Goal: Task Accomplishment & Management: Manage account settings

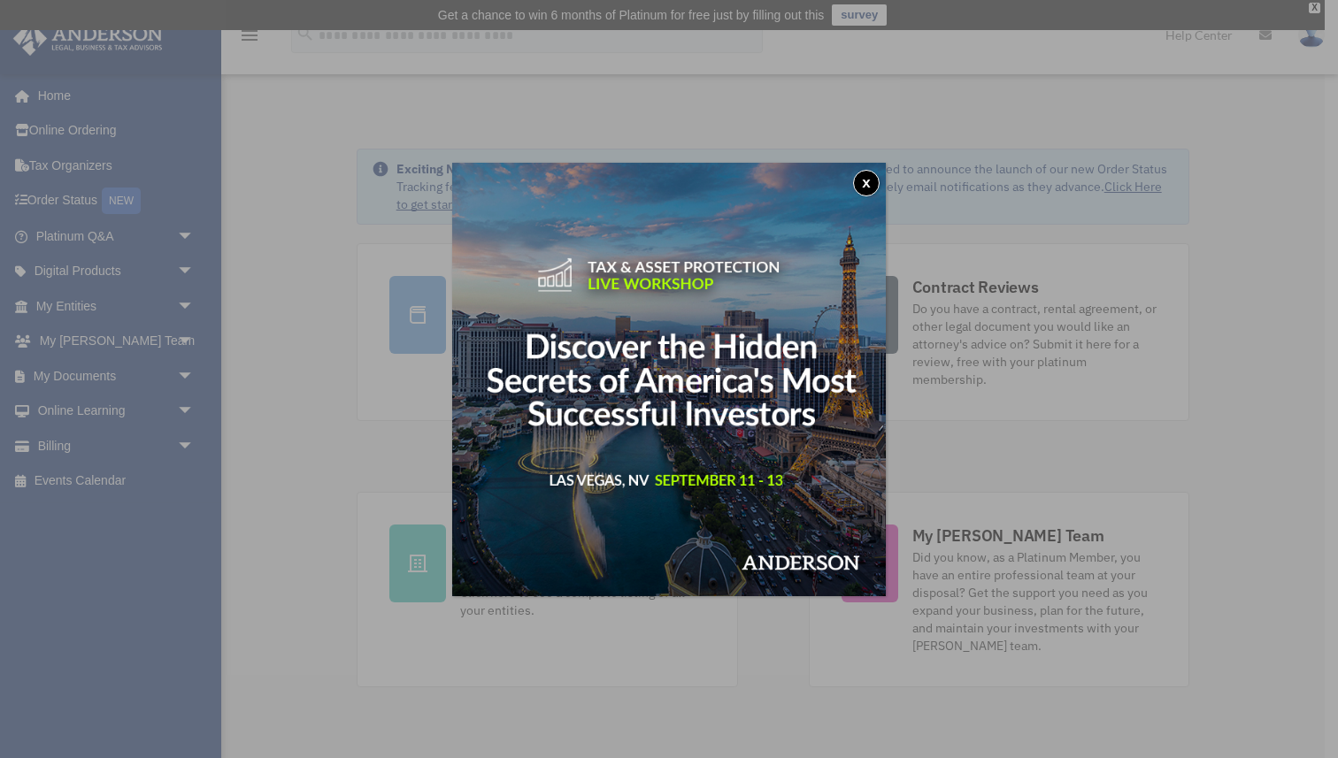
click at [866, 177] on button "x" at bounding box center [866, 183] width 27 height 27
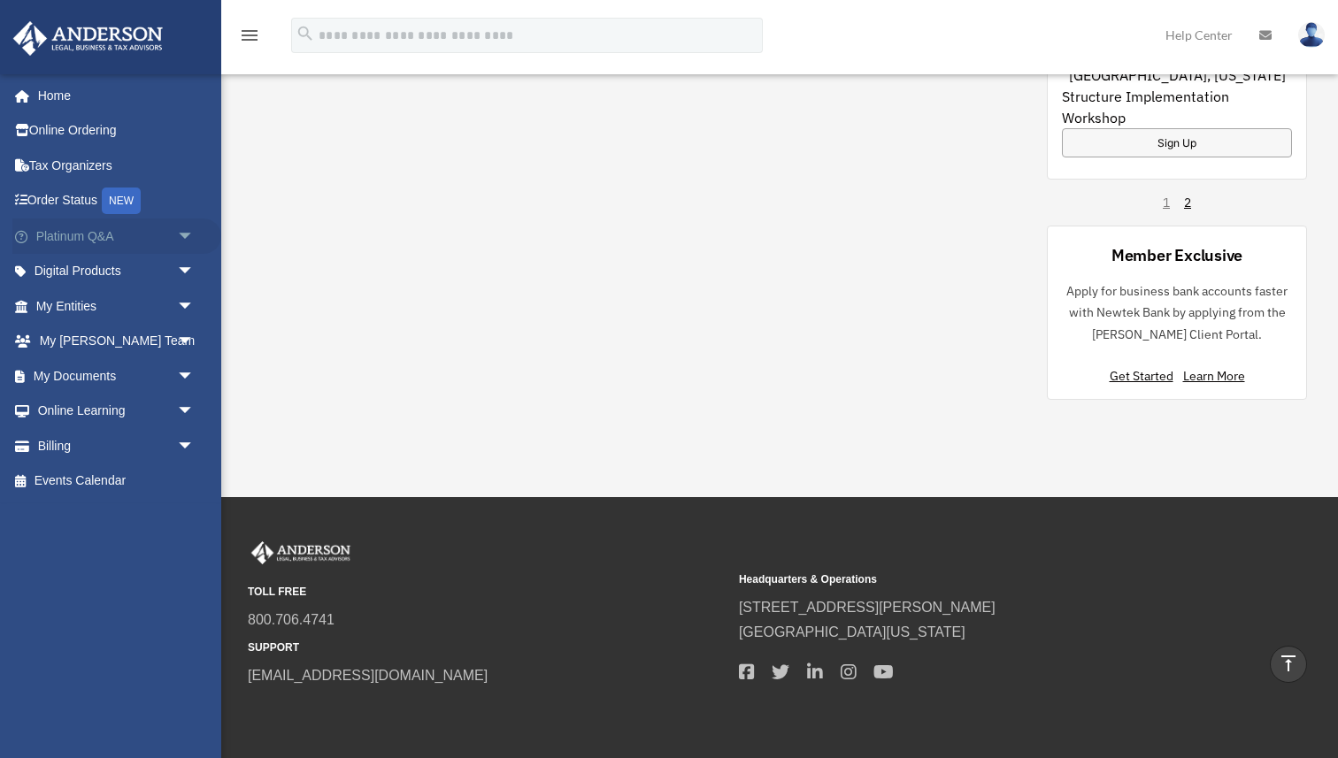
scroll to position [1430, 0]
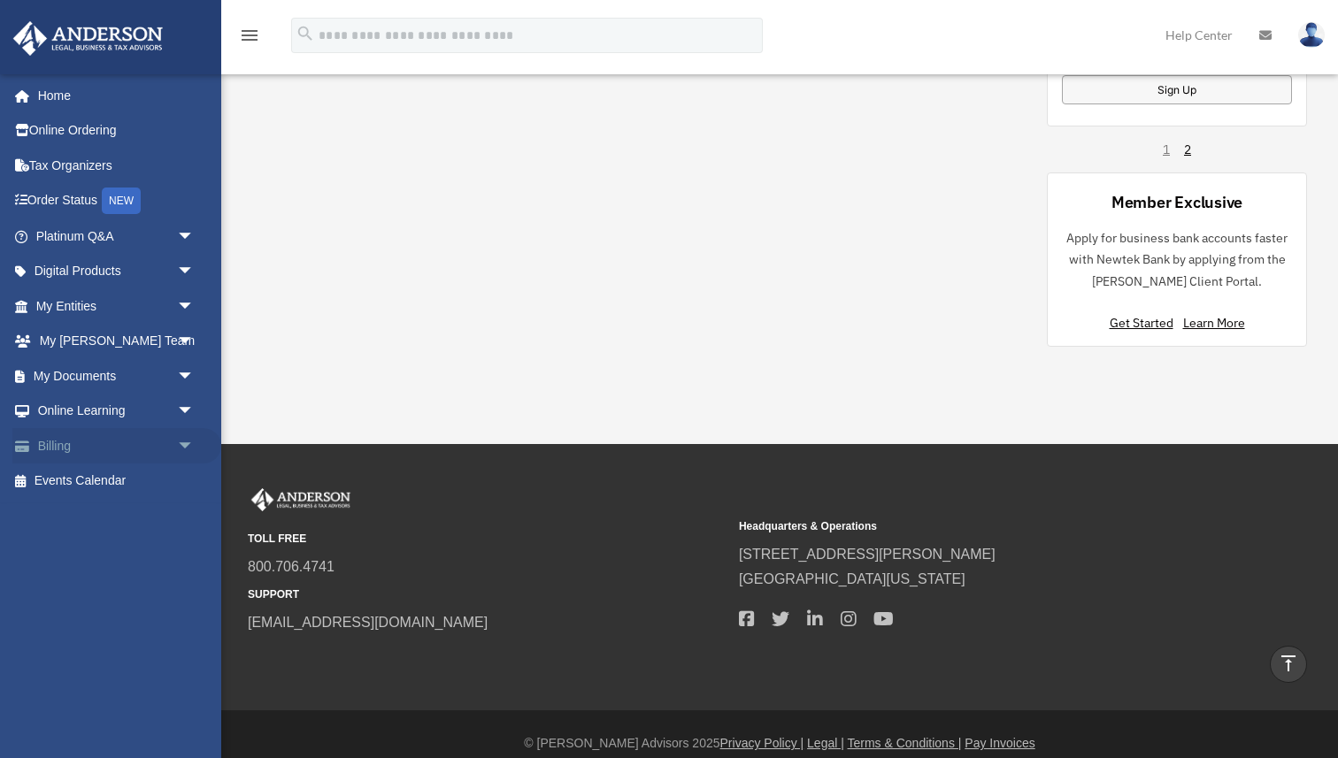
click at [189, 445] on span "arrow_drop_down" at bounding box center [194, 446] width 35 height 36
click at [184, 441] on span "arrow_drop_up" at bounding box center [194, 446] width 35 height 36
click at [185, 343] on span "arrow_drop_down" at bounding box center [194, 342] width 35 height 36
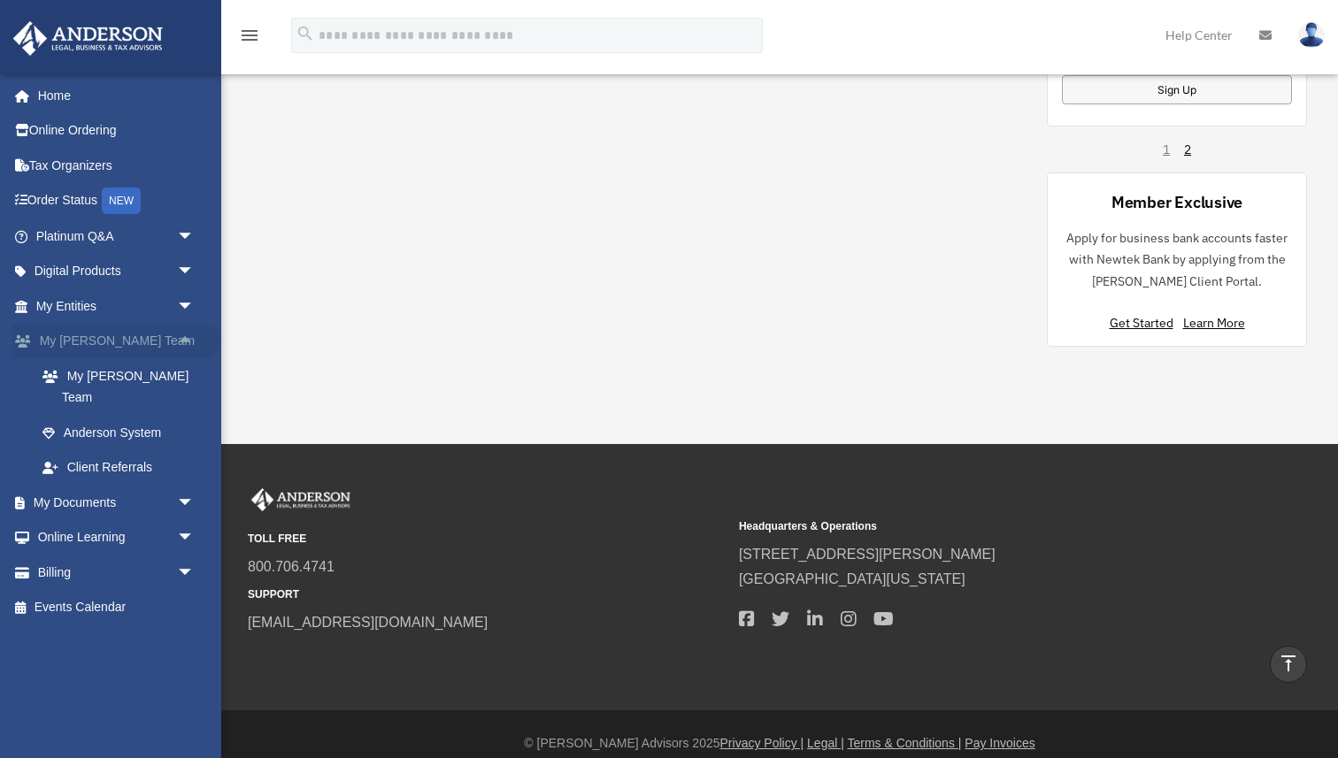
click at [185, 343] on span "arrow_drop_up" at bounding box center [194, 342] width 35 height 36
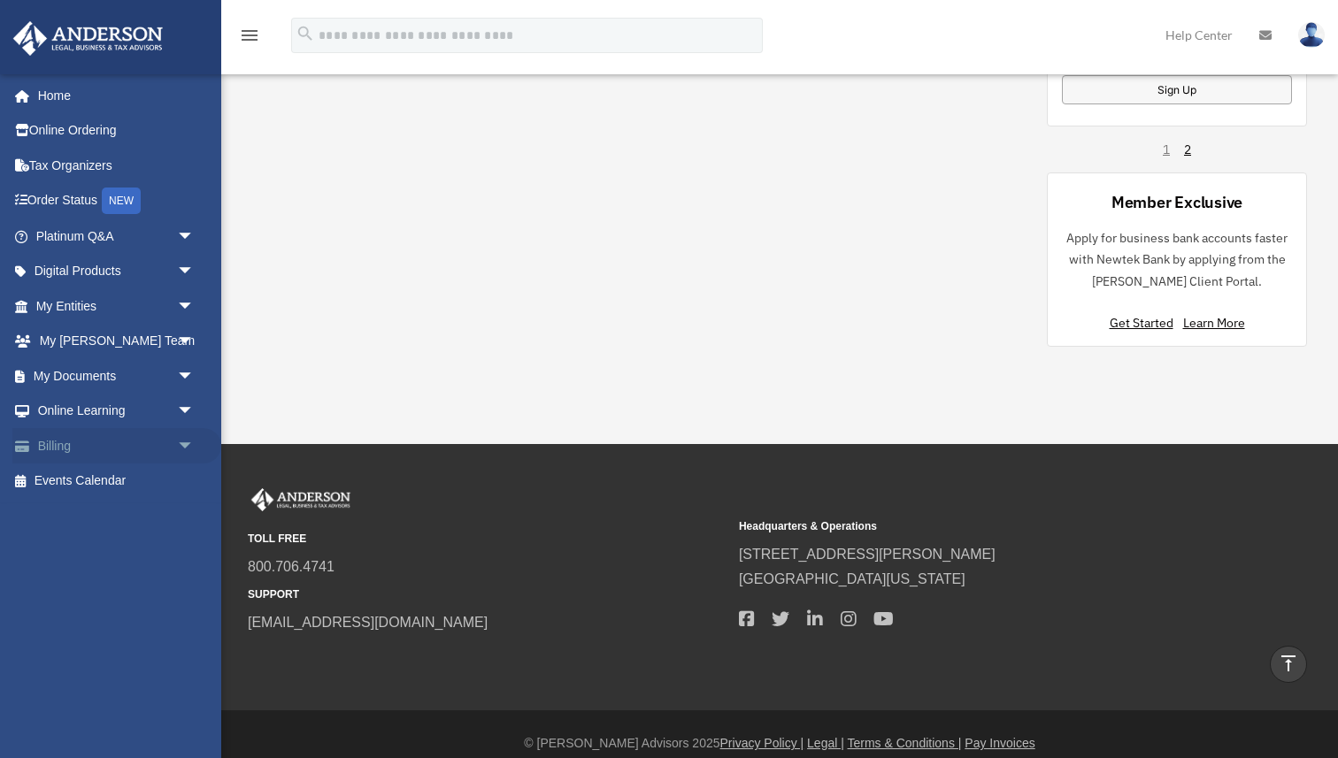
click at [187, 443] on span "arrow_drop_down" at bounding box center [194, 446] width 35 height 36
click at [135, 552] on link "Manage Payments" at bounding box center [123, 552] width 196 height 35
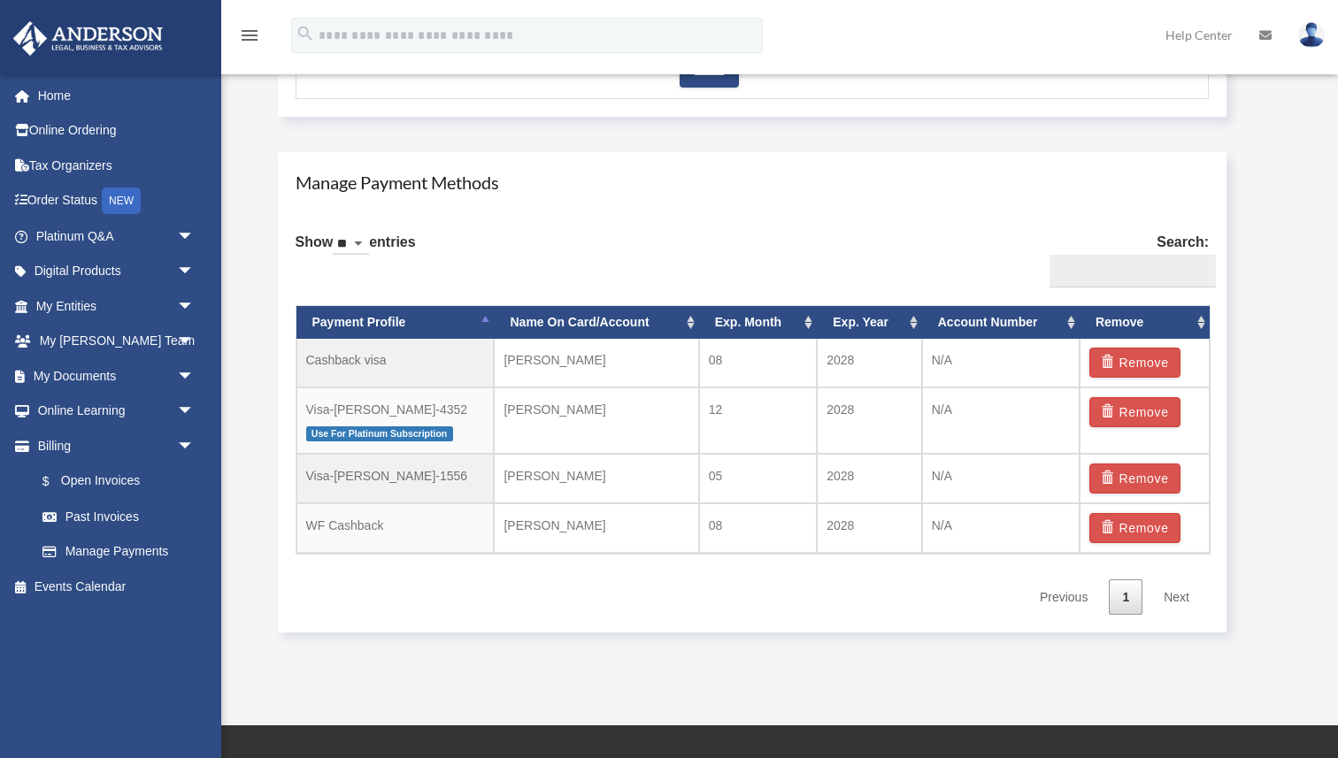
scroll to position [1136, 0]
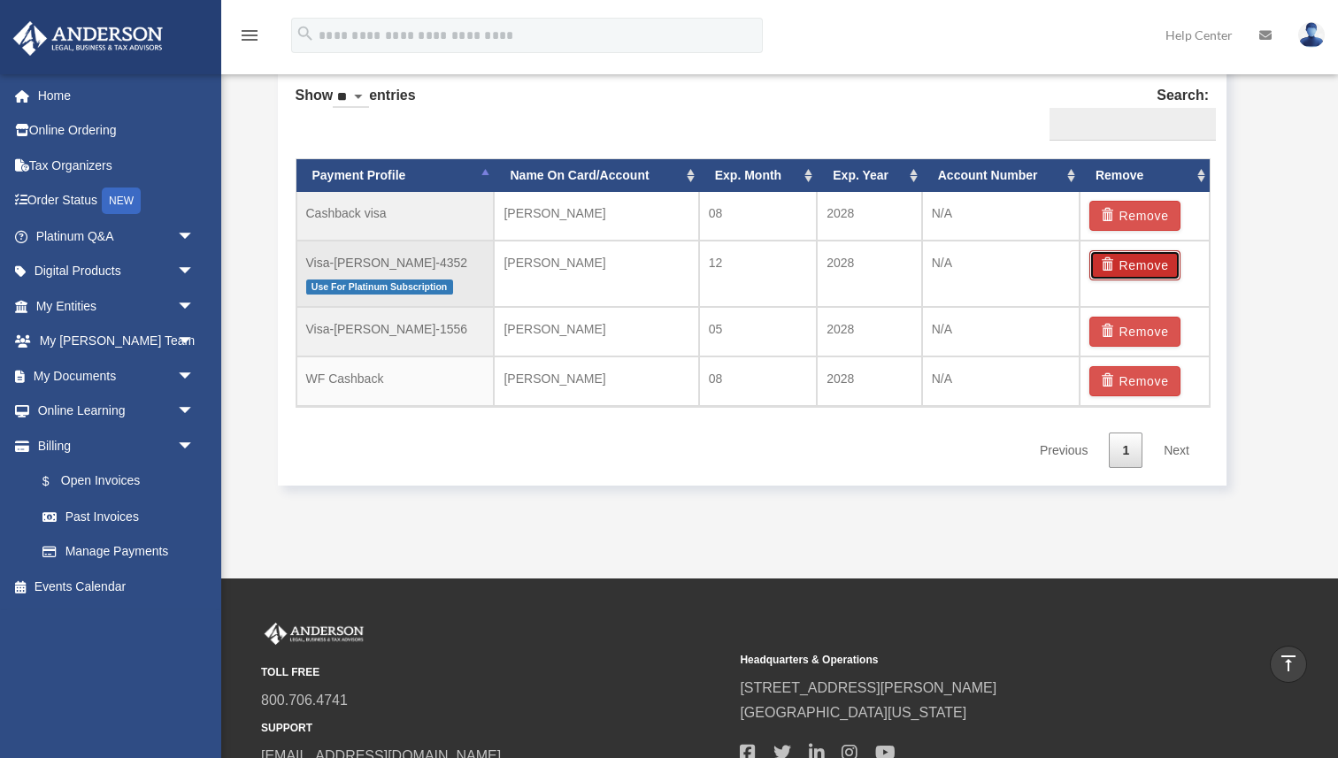
click at [1139, 263] on button "Remove" at bounding box center [1134, 265] width 91 height 30
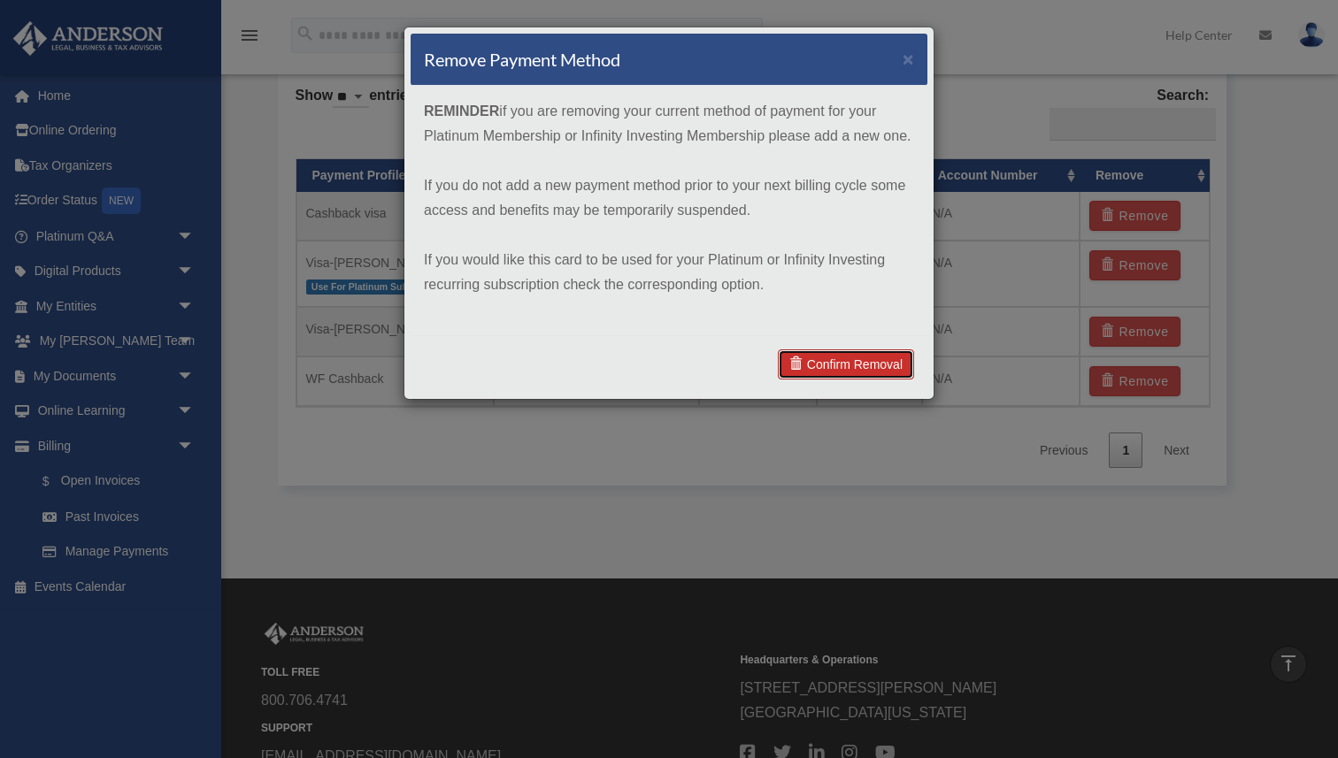
click at [869, 372] on link "Confirm Removal" at bounding box center [846, 365] width 136 height 30
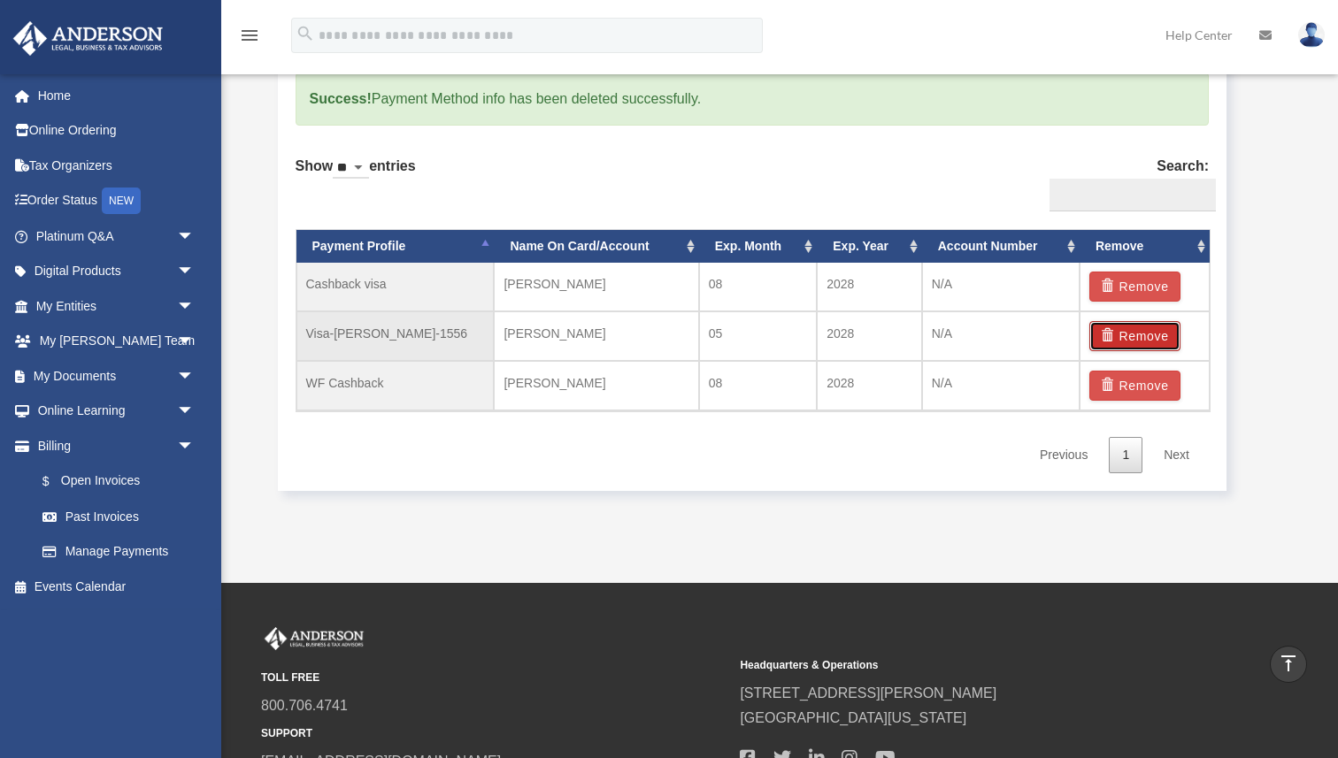
click at [1142, 343] on button "Remove" at bounding box center [1134, 336] width 91 height 30
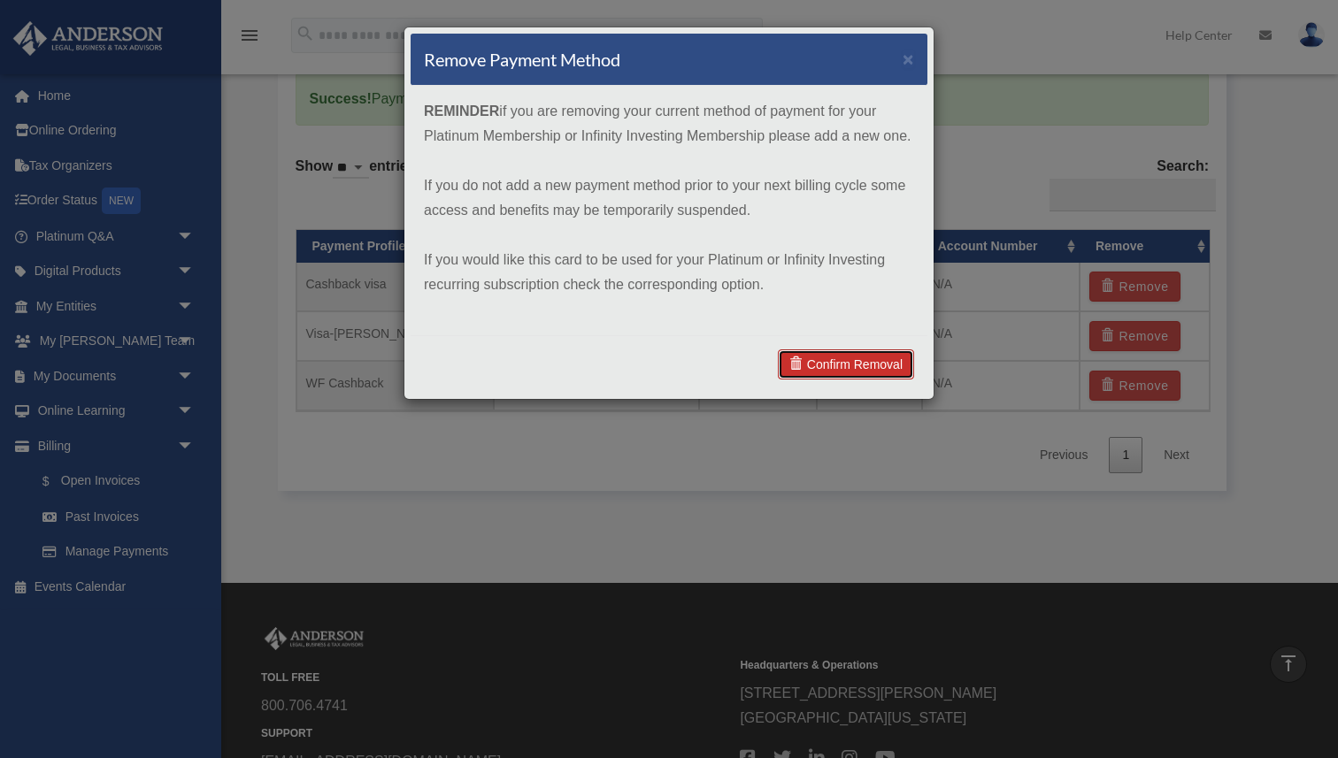
click at [893, 364] on link "Confirm Removal" at bounding box center [846, 365] width 136 height 30
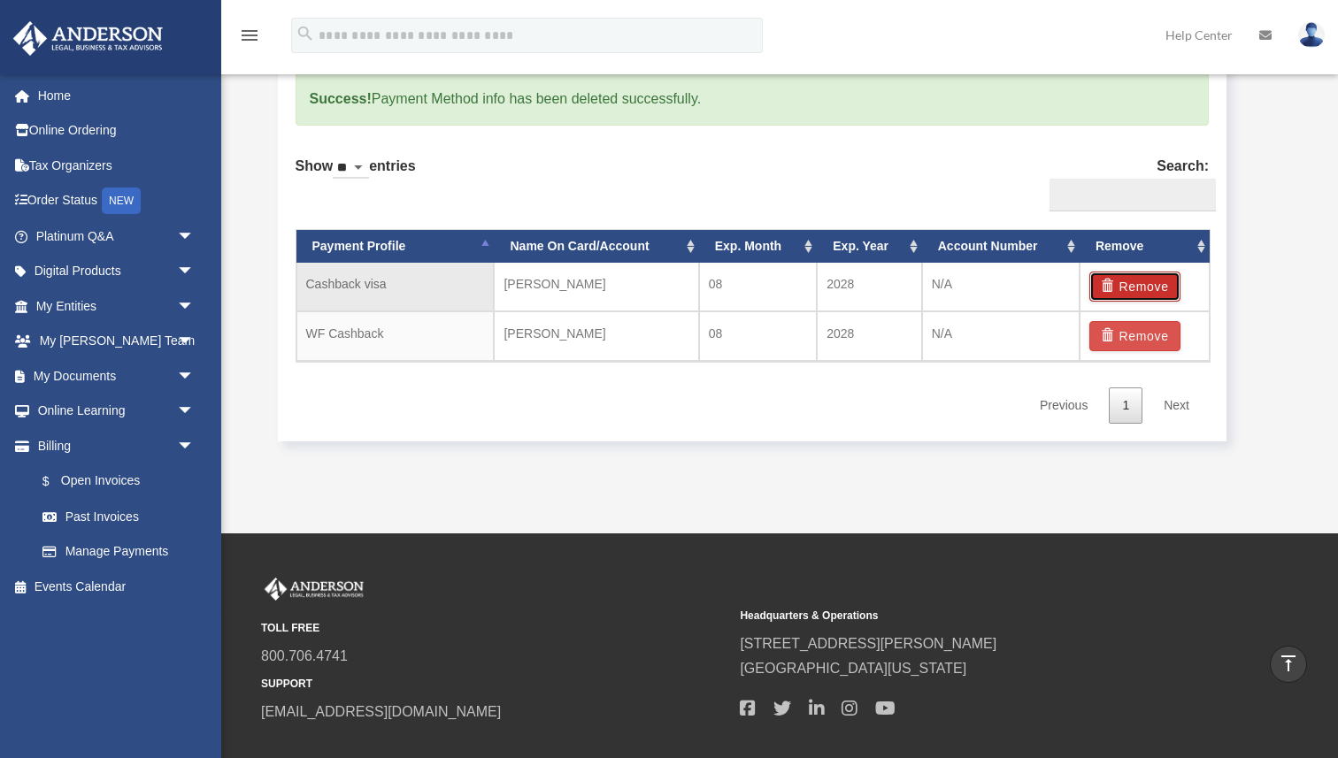
click at [1141, 287] on button "Remove" at bounding box center [1134, 287] width 91 height 30
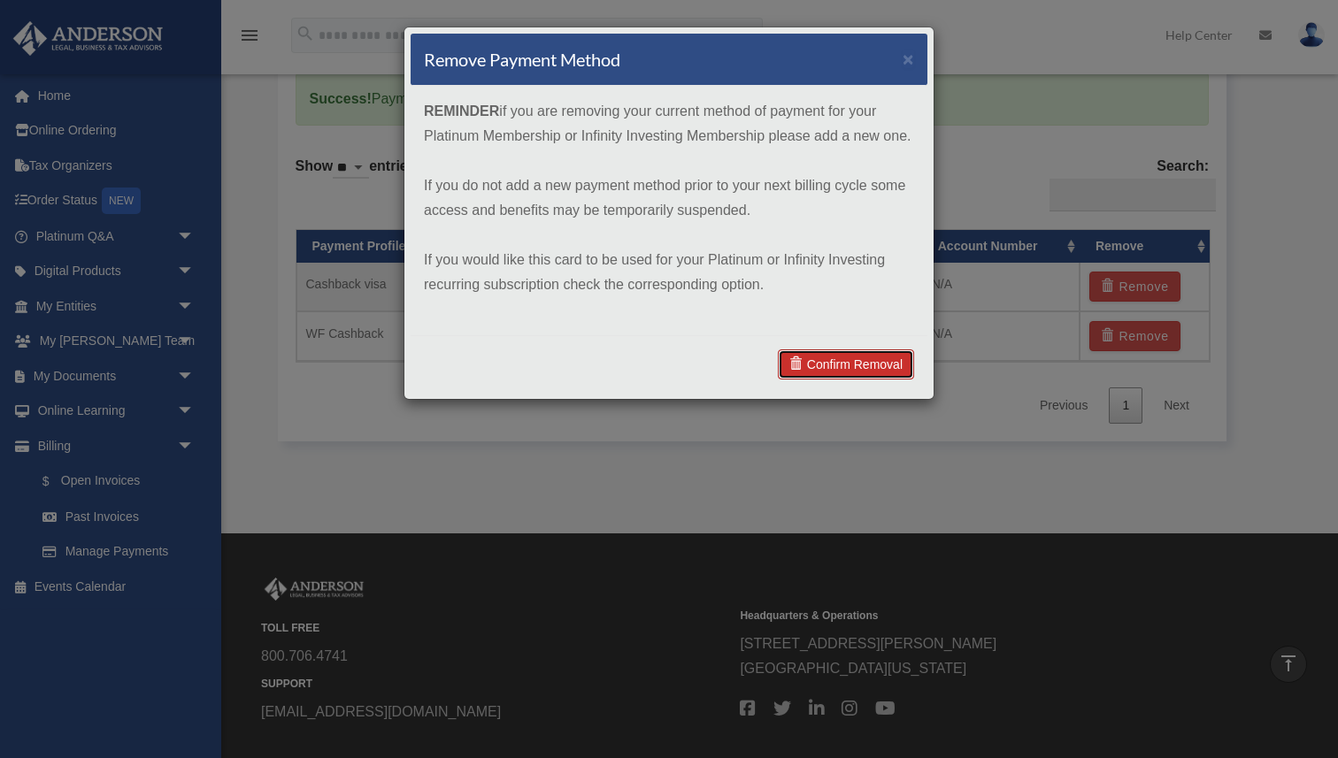
click at [871, 360] on link "Confirm Removal" at bounding box center [846, 365] width 136 height 30
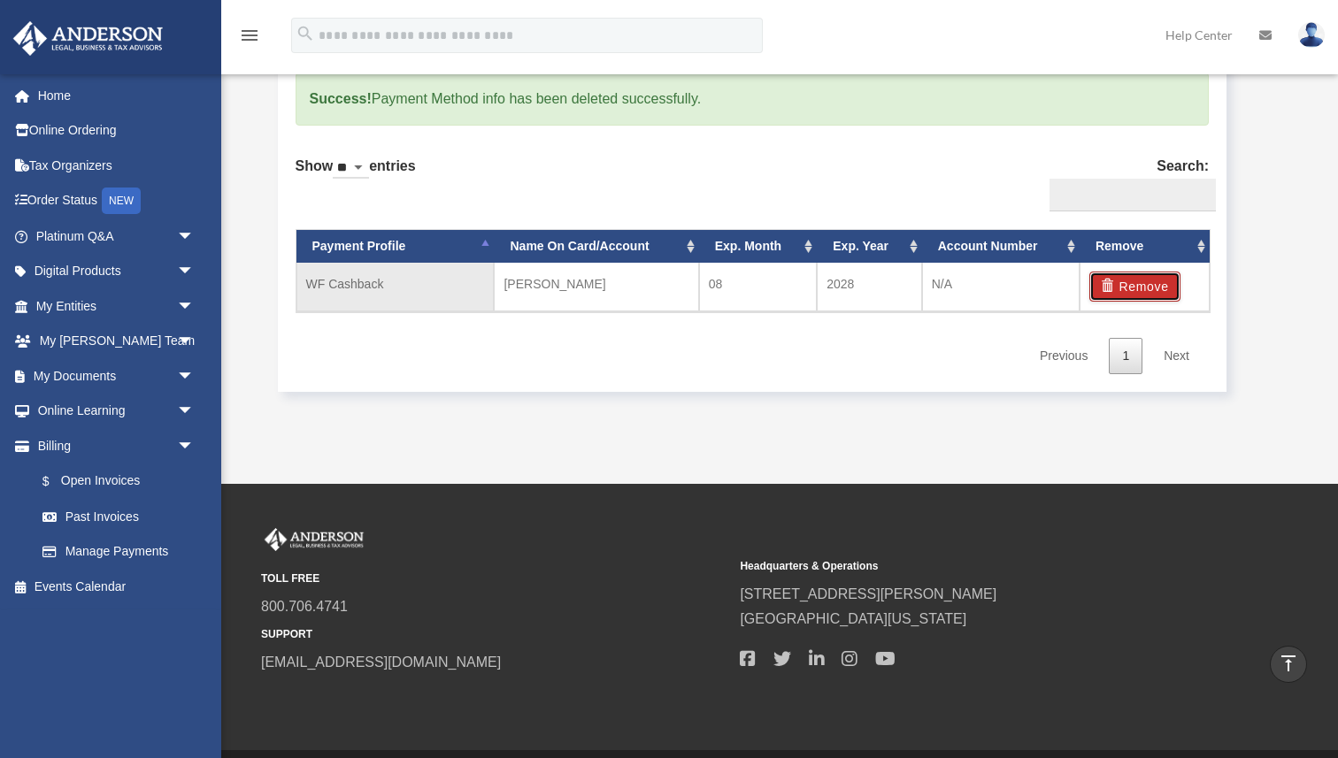
click at [1146, 288] on button "Remove" at bounding box center [1134, 287] width 91 height 30
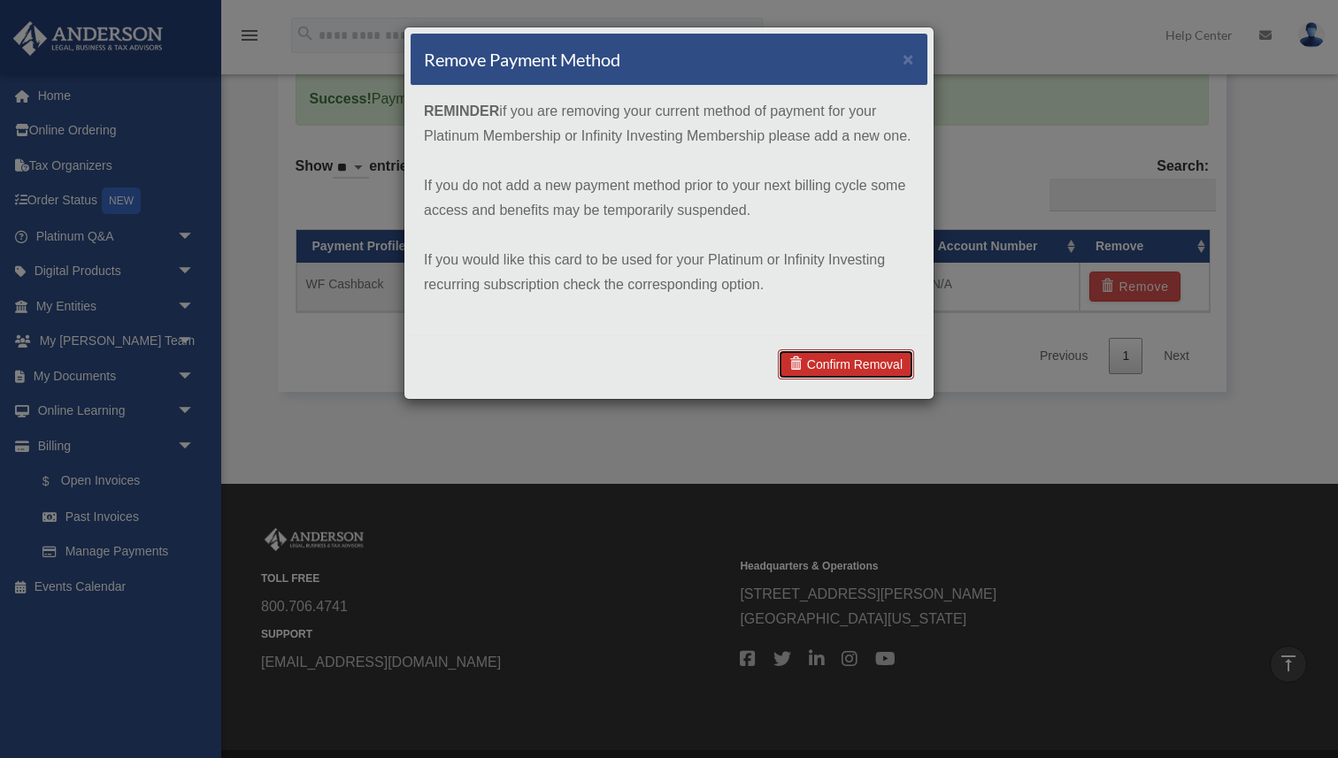
click at [883, 358] on link "Confirm Removal" at bounding box center [846, 365] width 136 height 30
